Goal: Check status: Check status

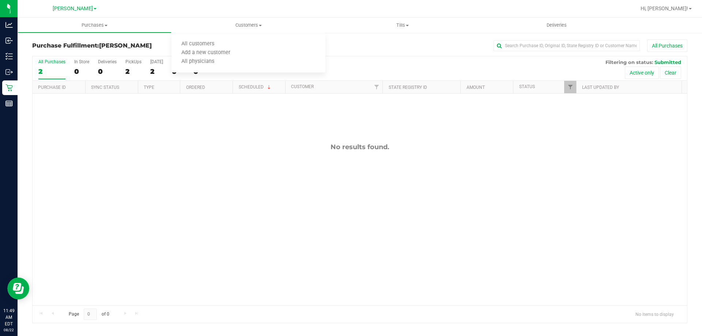
click at [315, 143] on div "No results found." at bounding box center [360, 147] width 654 height 8
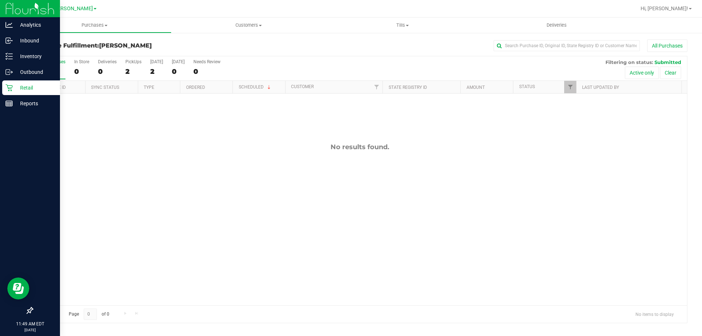
click at [6, 90] on icon at bounding box center [8, 87] width 7 height 7
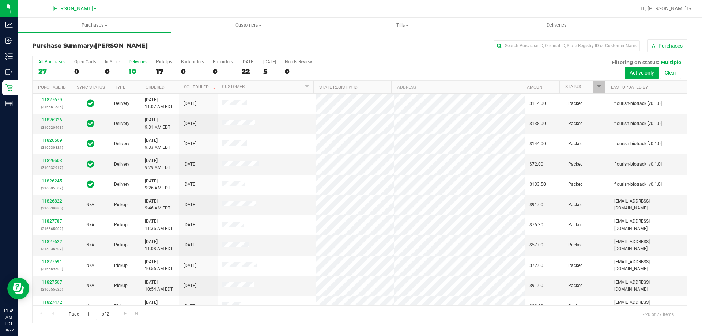
click at [131, 66] on label "Deliveries 10" at bounding box center [138, 69] width 19 height 20
click at [0, 0] on input "Deliveries 10" at bounding box center [0, 0] width 0 height 0
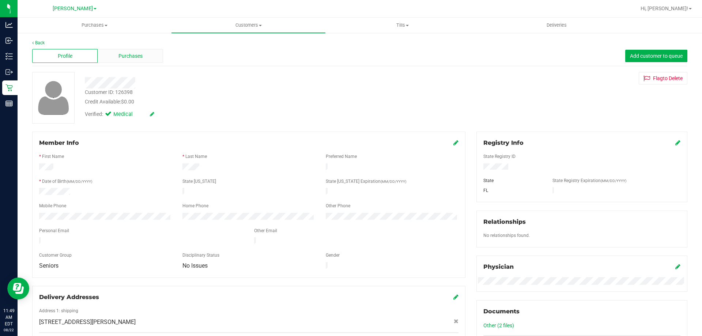
click at [138, 56] on span "Purchases" at bounding box center [130, 56] width 24 height 8
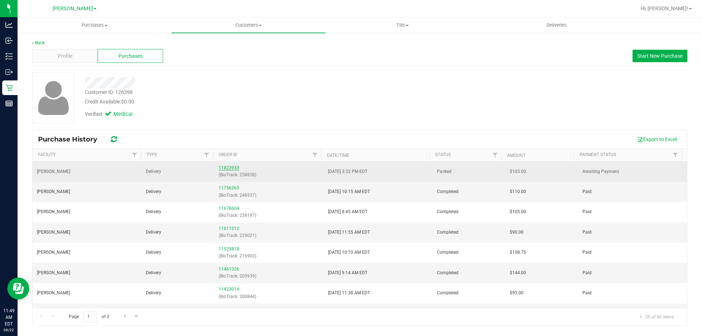
click at [226, 169] on link "11823933" at bounding box center [229, 167] width 20 height 5
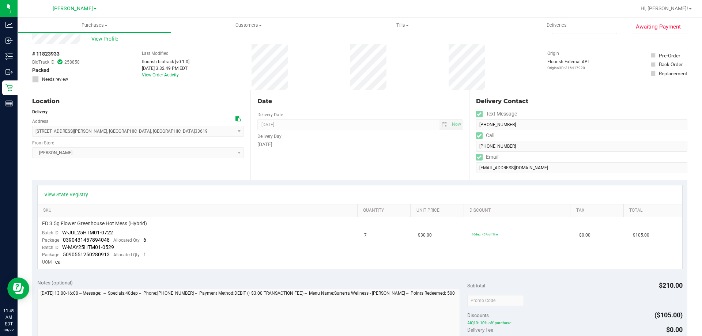
scroll to position [16, 0]
